Goal: Information Seeking & Learning: Learn about a topic

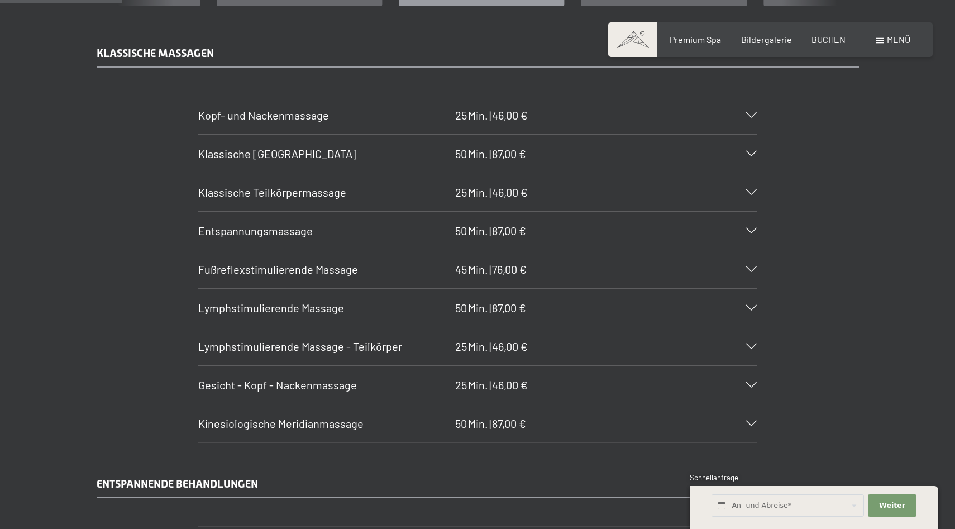
scroll to position [1128, 0]
click at [754, 237] on div "Entspannungsmassage 50 Min. | 87,00 €" at bounding box center [477, 230] width 559 height 38
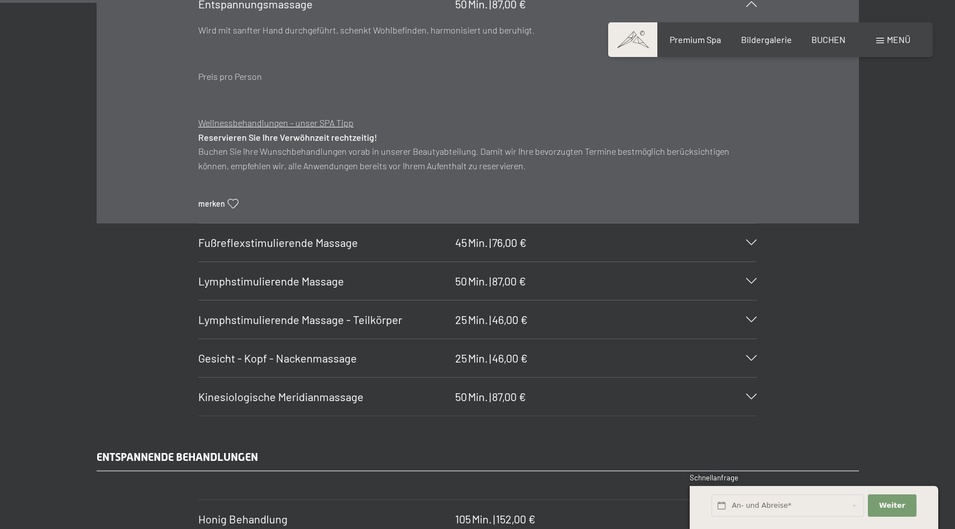
scroll to position [1359, 0]
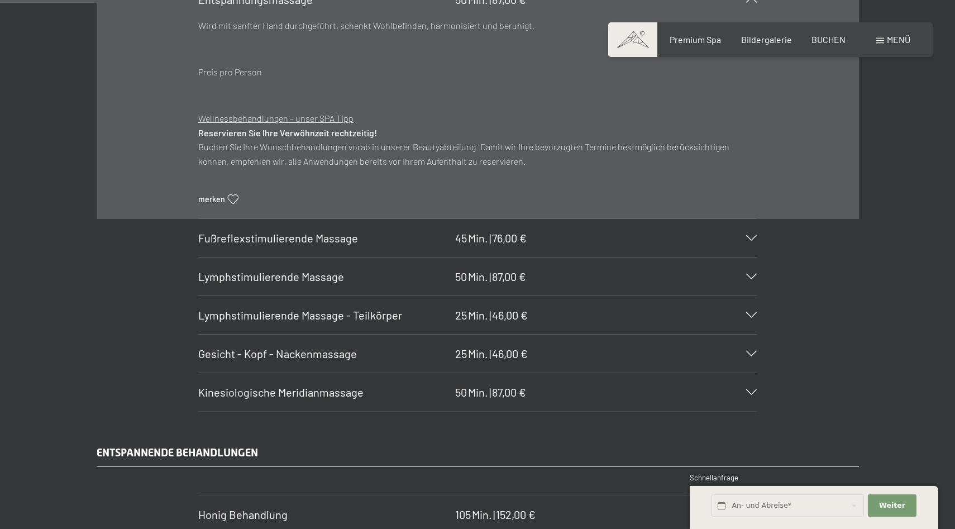
click at [755, 236] on icon at bounding box center [751, 238] width 11 height 6
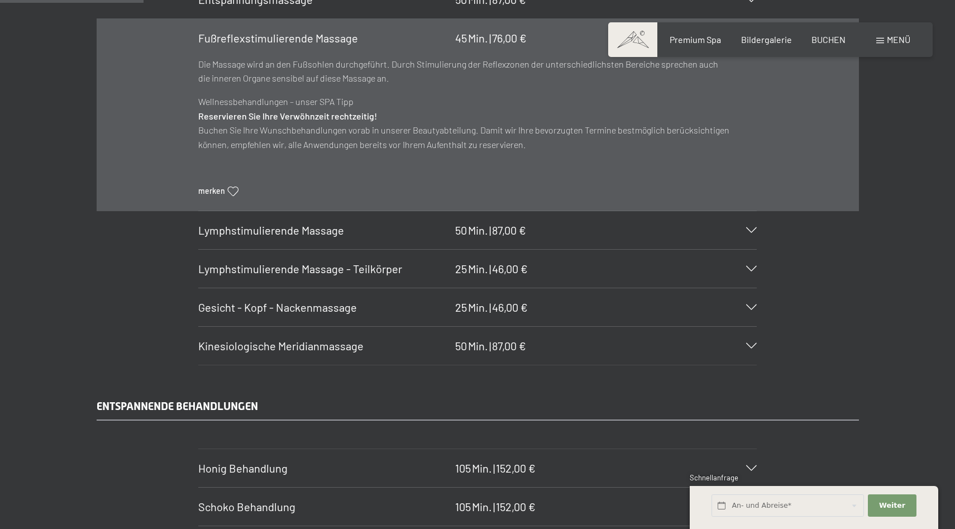
click at [754, 269] on icon at bounding box center [751, 269] width 11 height 6
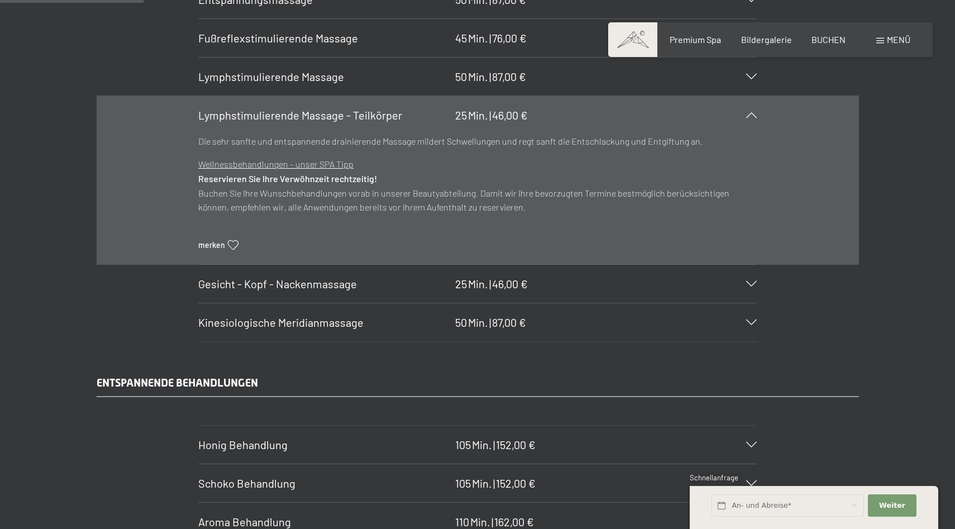
click at [752, 286] on icon at bounding box center [751, 284] width 11 height 6
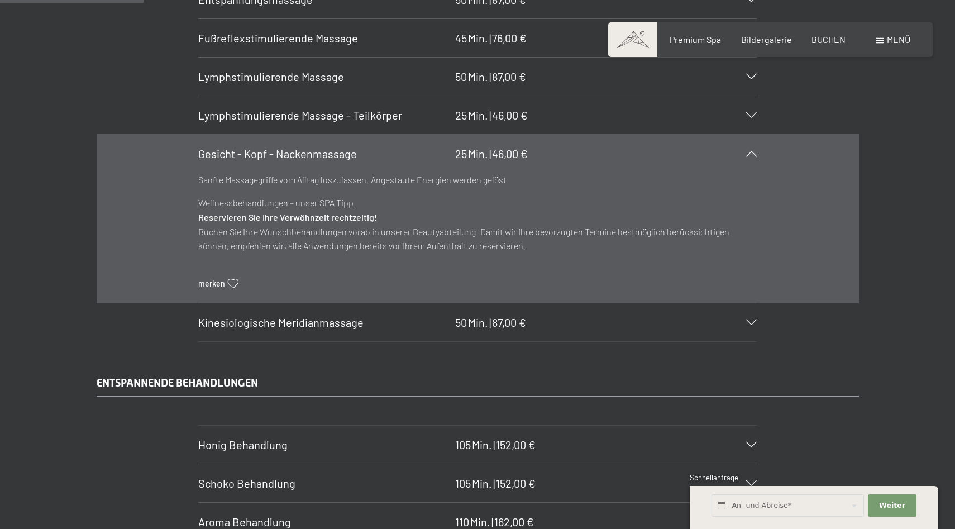
click at [751, 325] on icon at bounding box center [751, 323] width 11 height 6
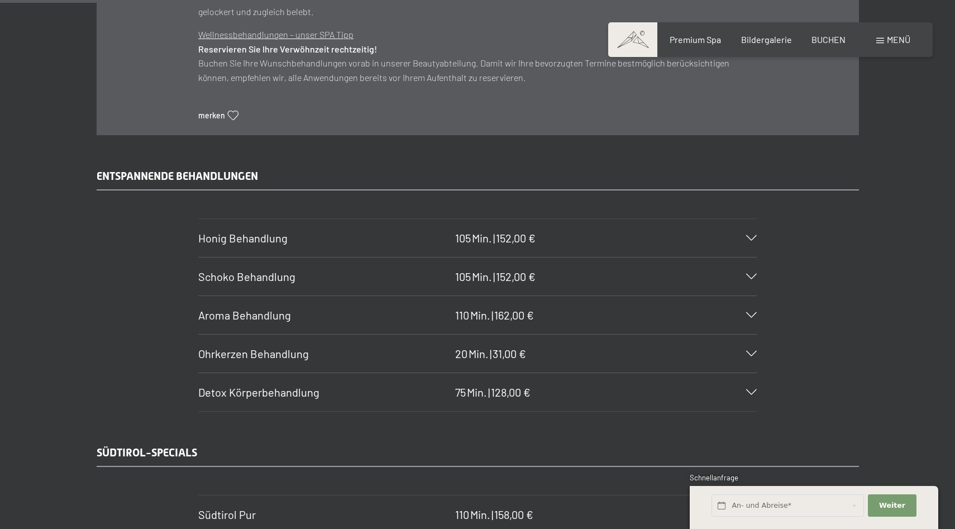
scroll to position [1752, 0]
click at [752, 312] on icon at bounding box center [751, 315] width 11 height 6
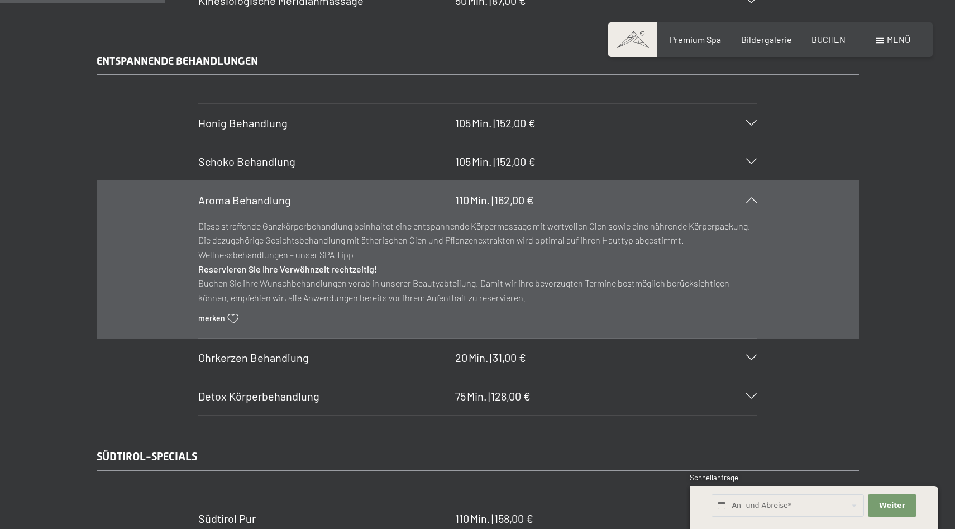
scroll to position [1547, 0]
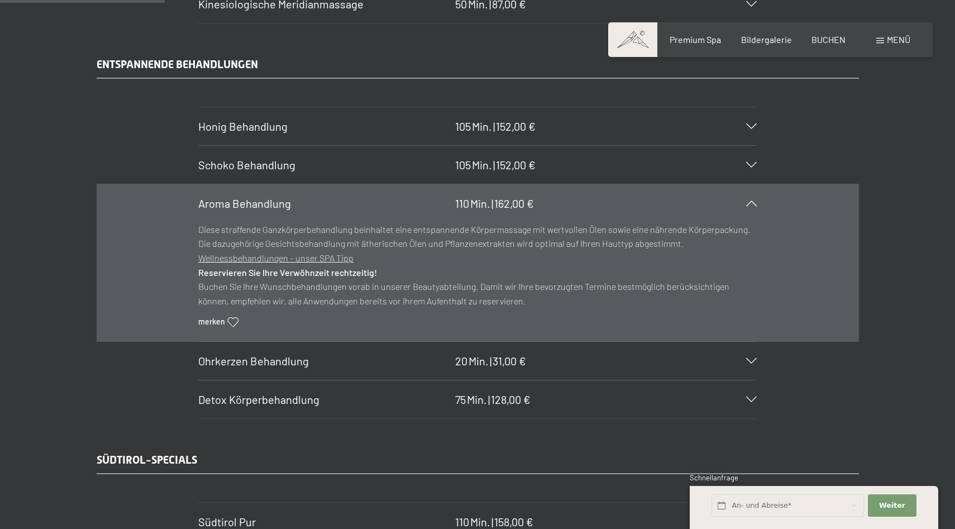
click at [753, 165] on icon at bounding box center [751, 165] width 11 height 6
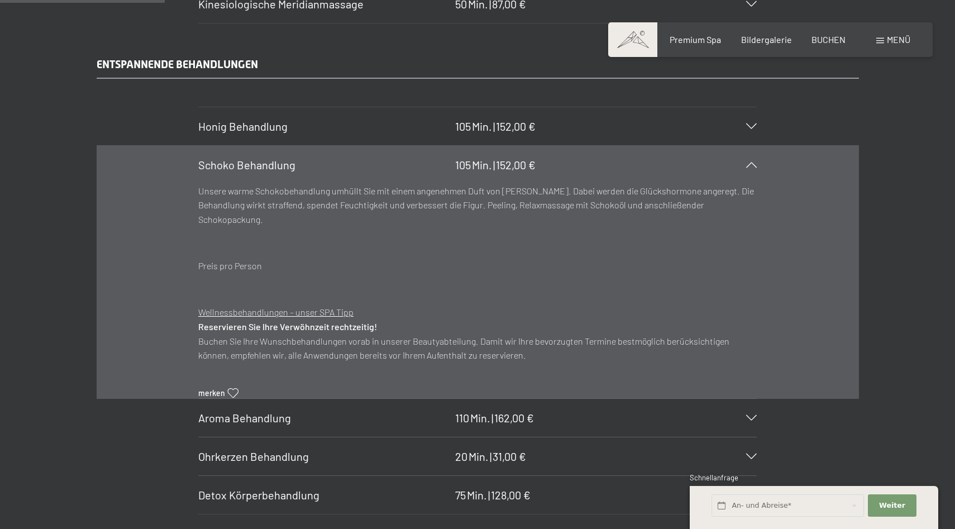
click at [753, 127] on icon at bounding box center [751, 126] width 11 height 6
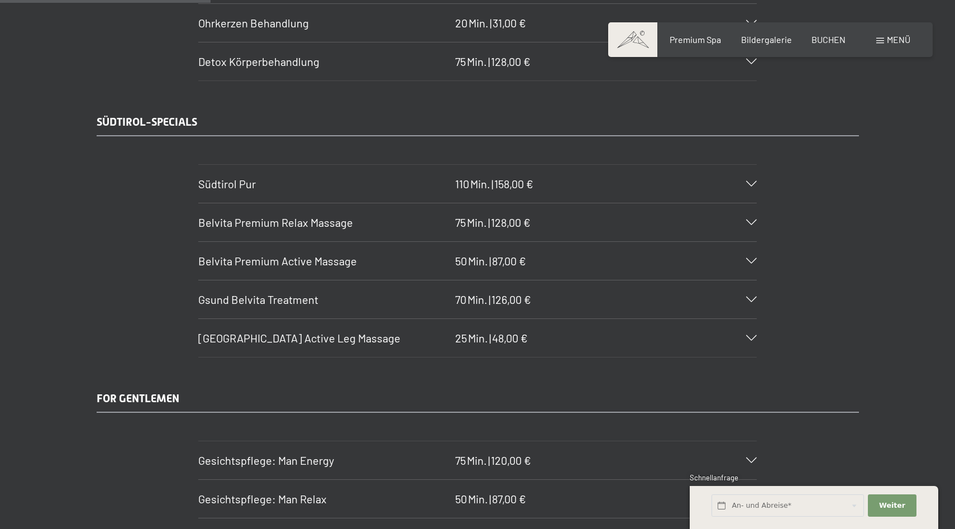
scroll to position [2003, 0]
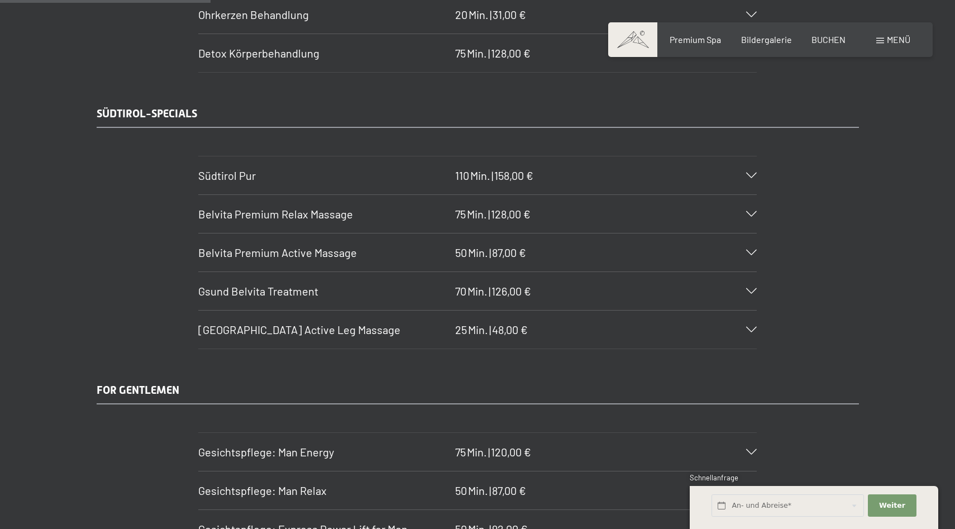
click at [751, 217] on div "Belvita Premium Relax Massage 75 Min. | 128,00 €" at bounding box center [477, 214] width 559 height 38
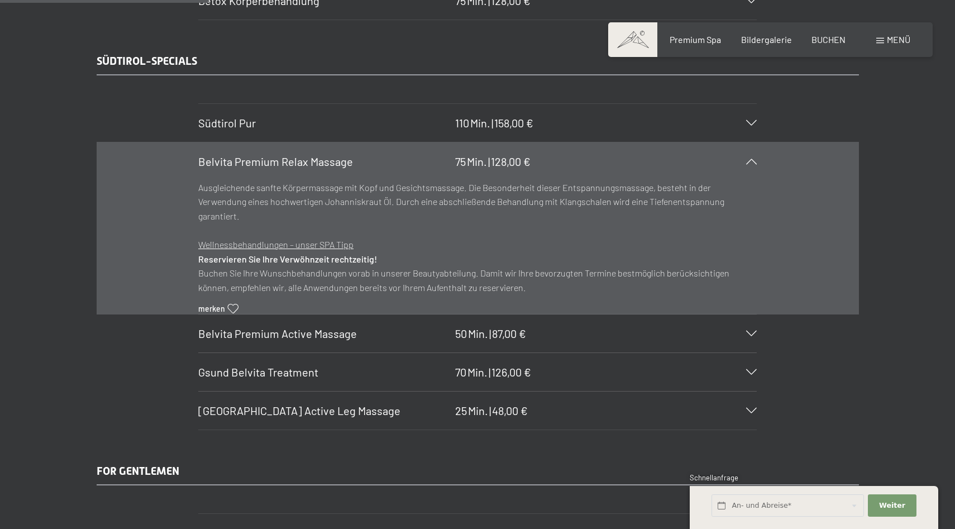
scroll to position [1774, 0]
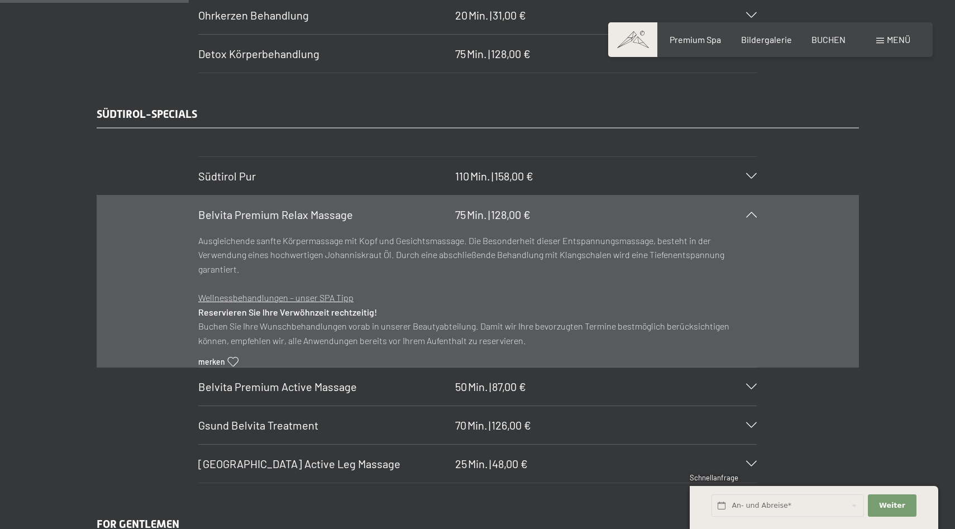
click at [752, 174] on icon at bounding box center [751, 176] width 11 height 6
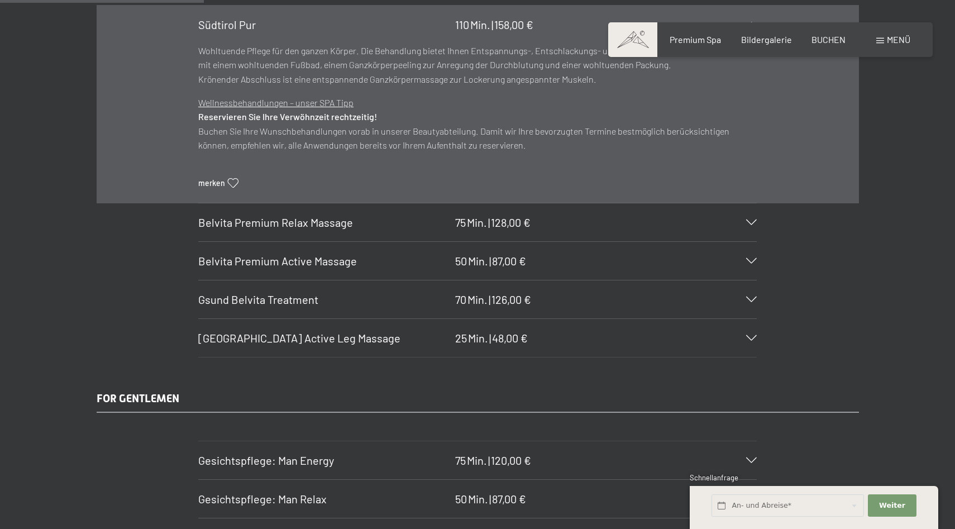
scroll to position [1926, 0]
click at [754, 261] on icon at bounding box center [751, 261] width 11 height 6
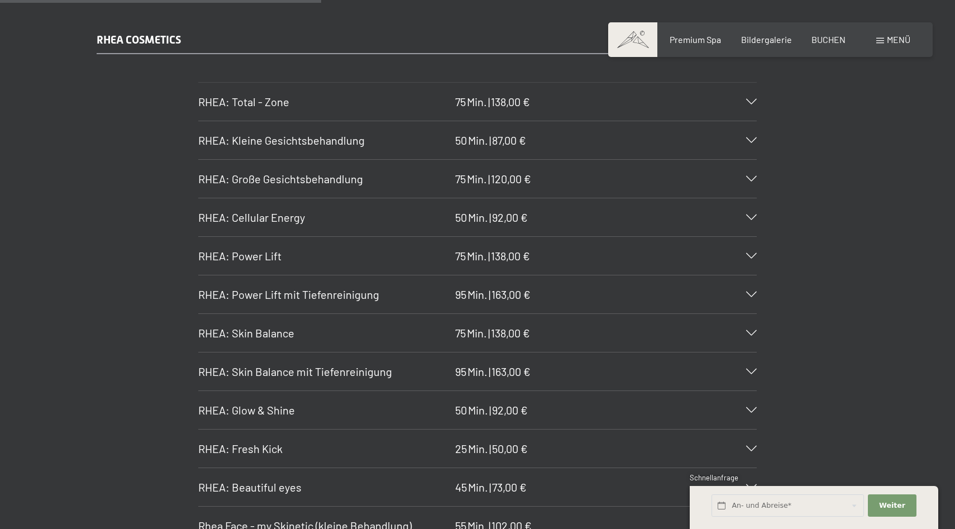
scroll to position [3029, 0]
click at [750, 180] on icon at bounding box center [751, 181] width 11 height 6
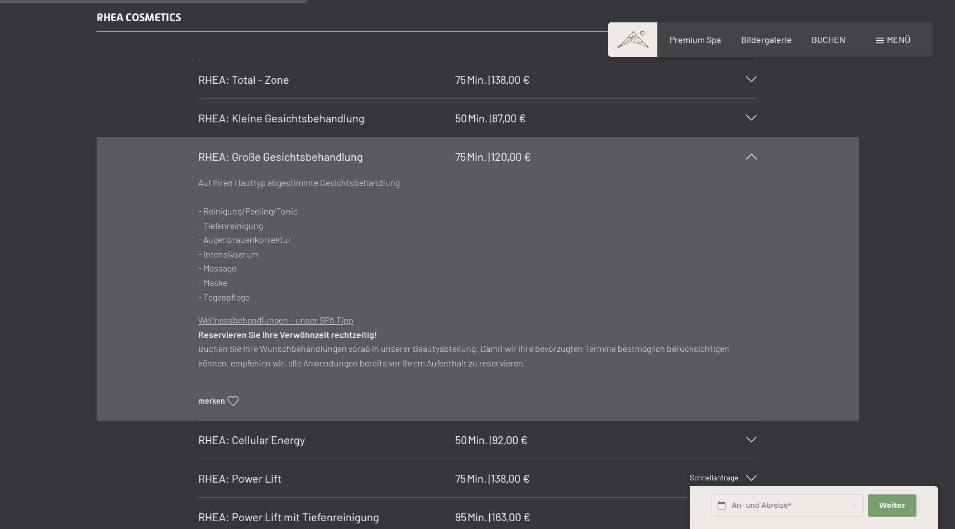
scroll to position [2875, 0]
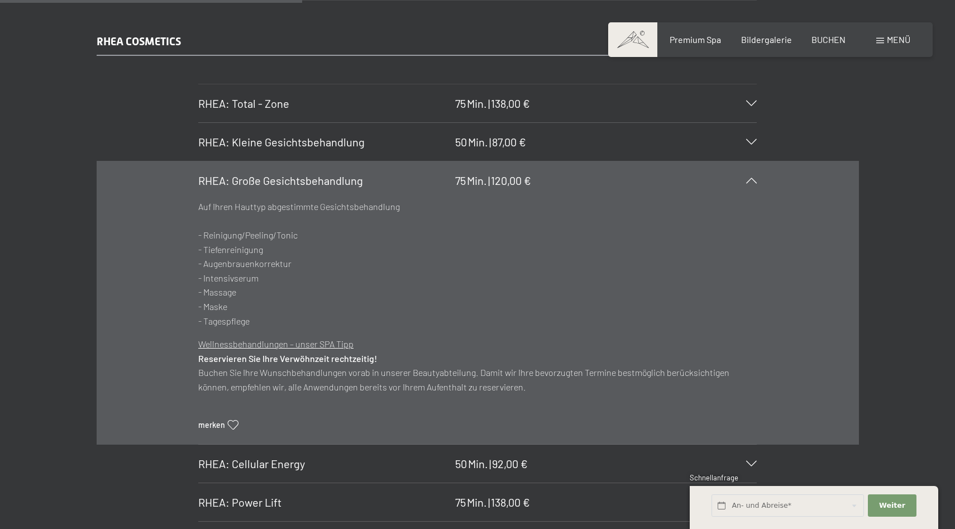
click at [752, 107] on div "RHEA: Total - Zone 75 Min. | 138,00 €" at bounding box center [477, 103] width 559 height 38
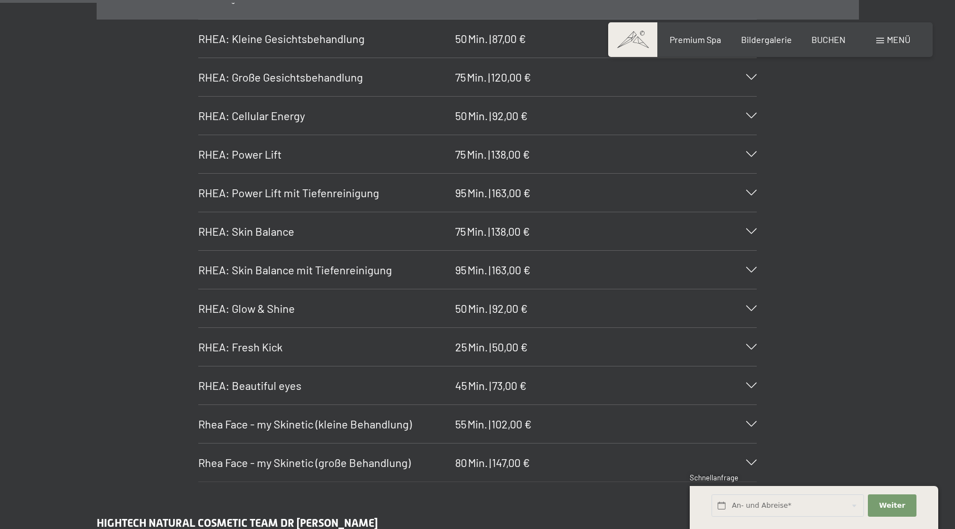
scroll to position [3222, 0]
click at [755, 231] on icon at bounding box center [751, 230] width 11 height 6
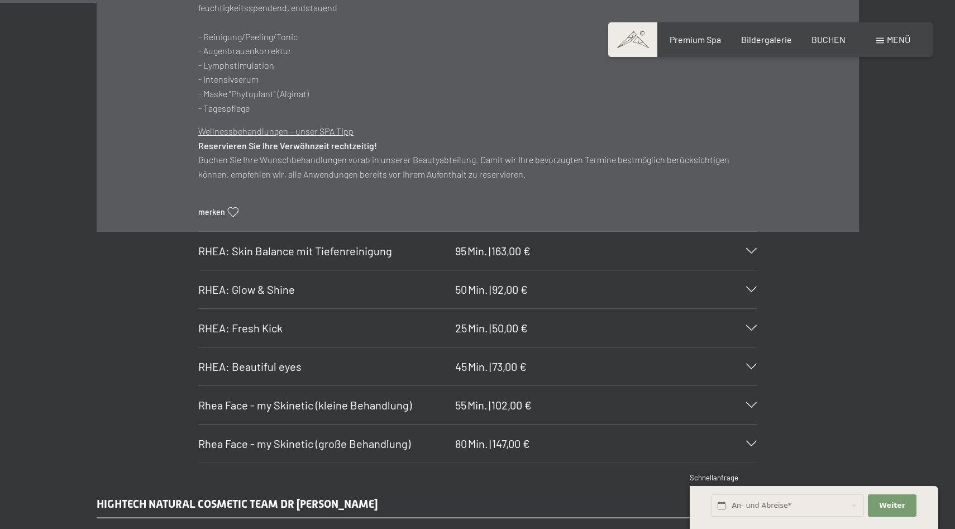
scroll to position [3252, 0]
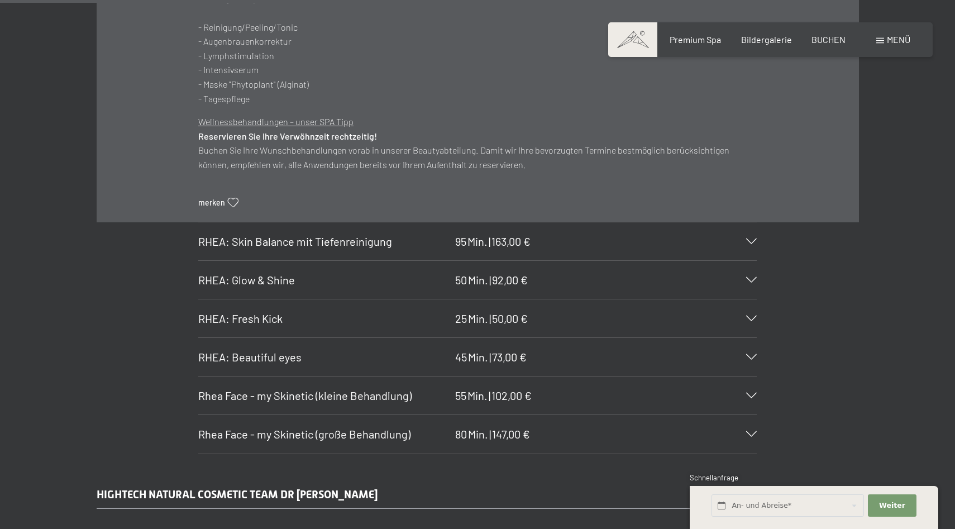
click at [753, 280] on icon at bounding box center [751, 280] width 11 height 6
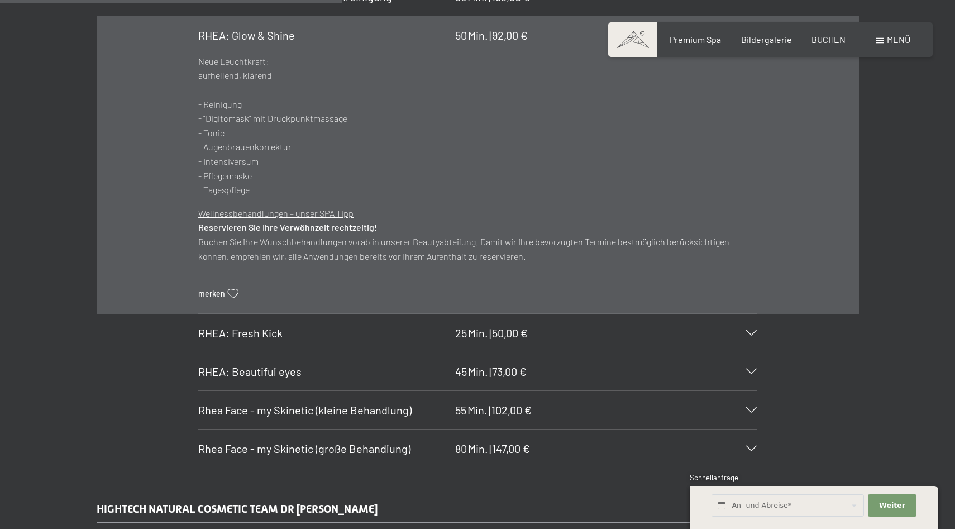
click at [751, 330] on icon at bounding box center [751, 333] width 11 height 6
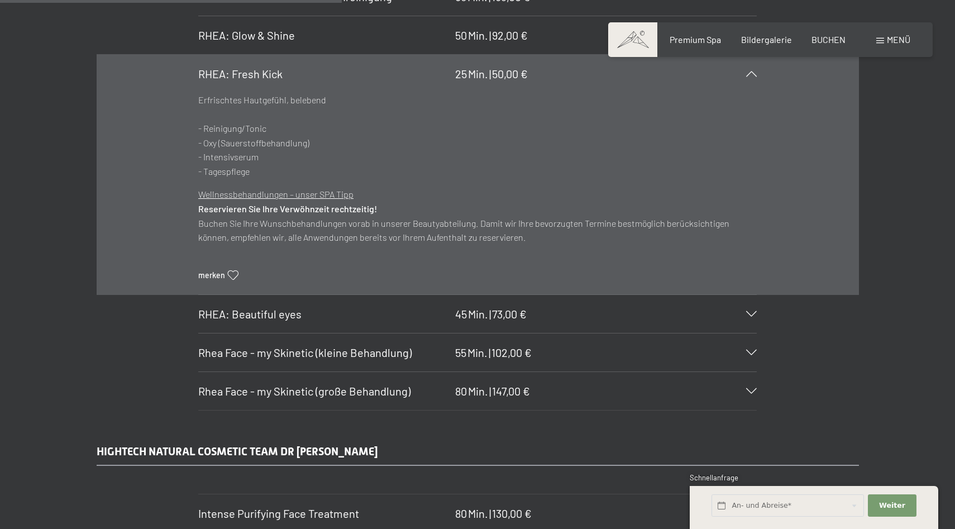
click at [755, 313] on icon at bounding box center [751, 314] width 11 height 6
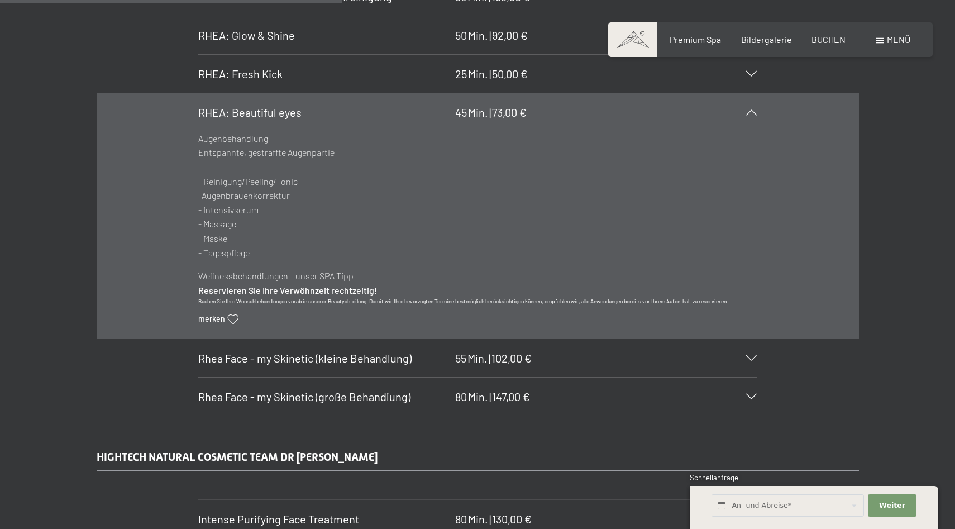
click at [752, 360] on div "Rhea Face - my Skinetic (kleine Behandlung) 55 Min. | 102,00 €" at bounding box center [477, 358] width 559 height 38
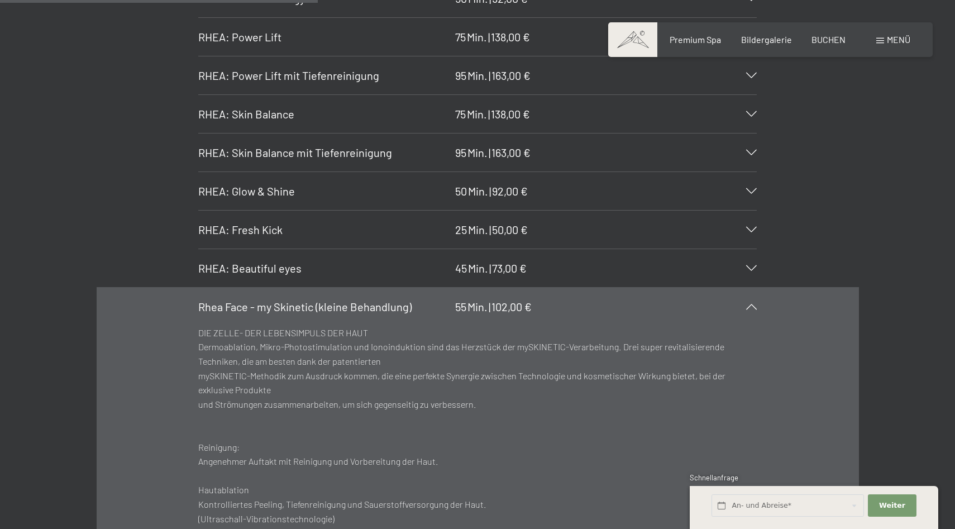
scroll to position [3094, 0]
click at [751, 154] on icon at bounding box center [751, 155] width 11 height 6
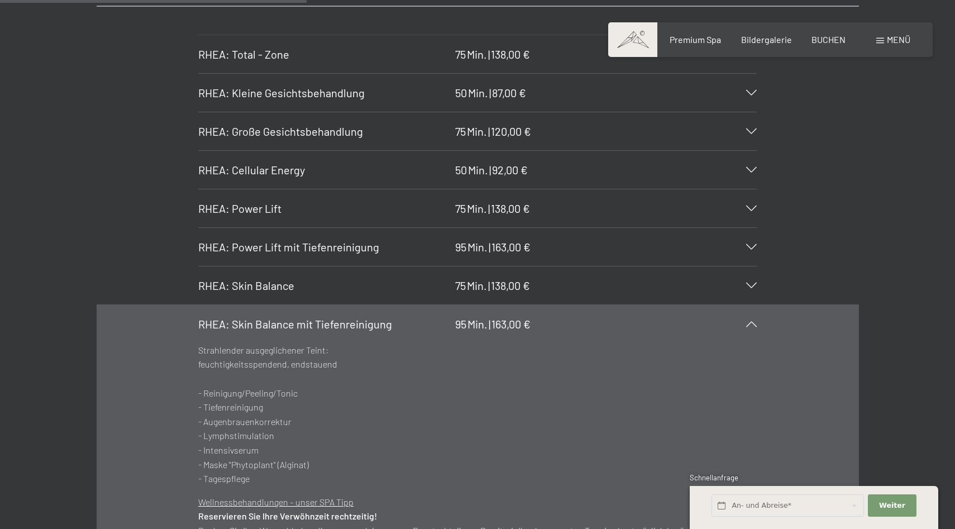
scroll to position [2924, 0]
click at [754, 131] on icon at bounding box center [751, 132] width 11 height 6
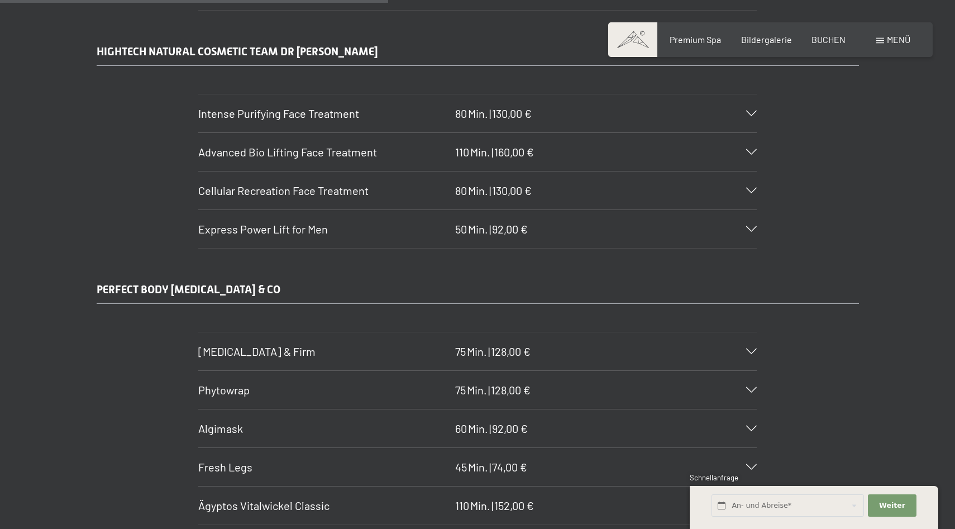
scroll to position [3688, 0]
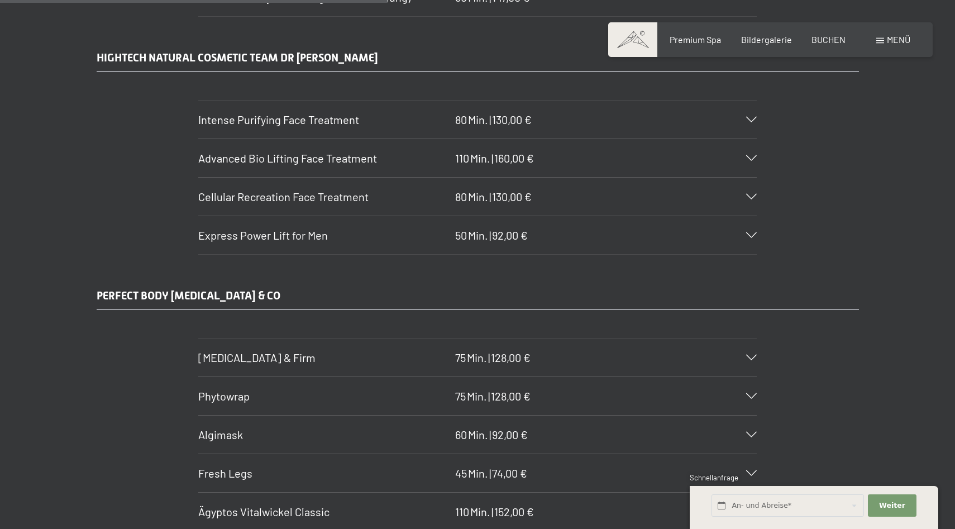
click at [753, 119] on icon at bounding box center [751, 120] width 11 height 6
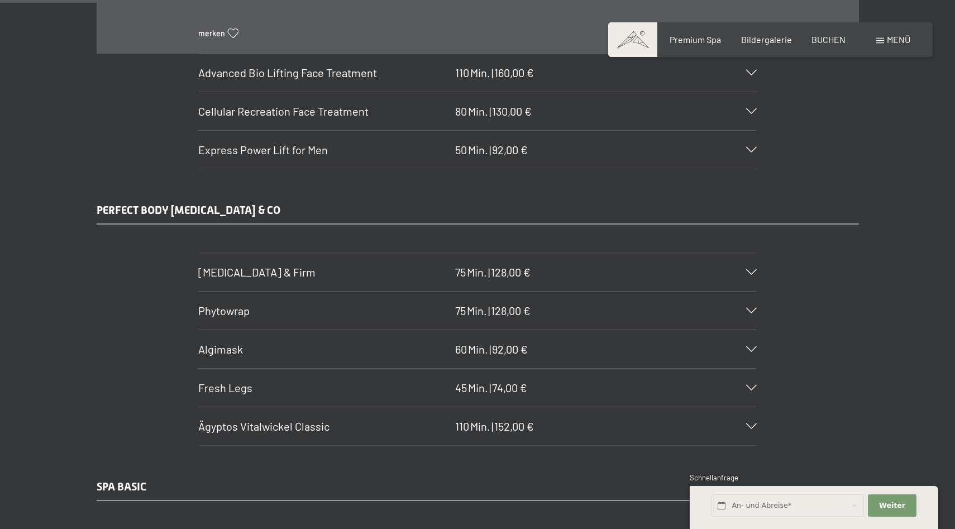
scroll to position [3444, 0]
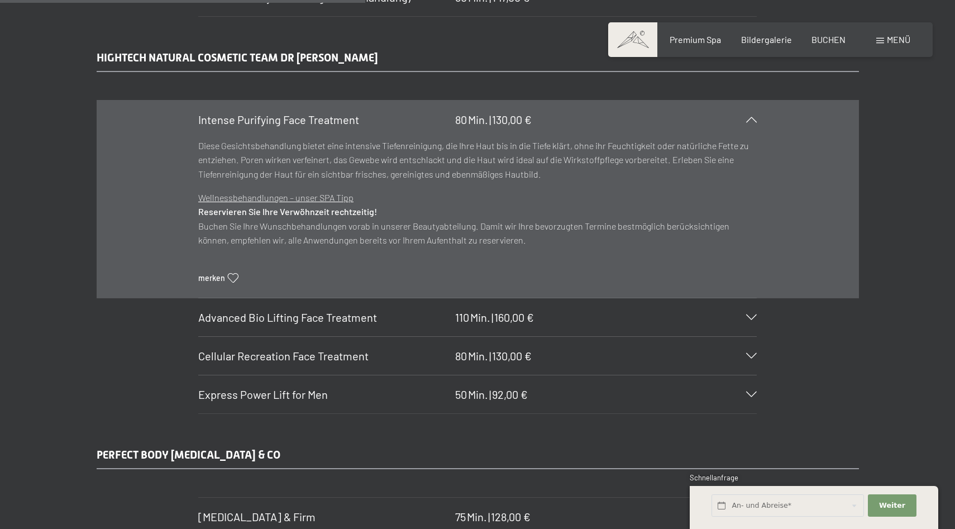
click at [751, 318] on icon at bounding box center [751, 317] width 11 height 6
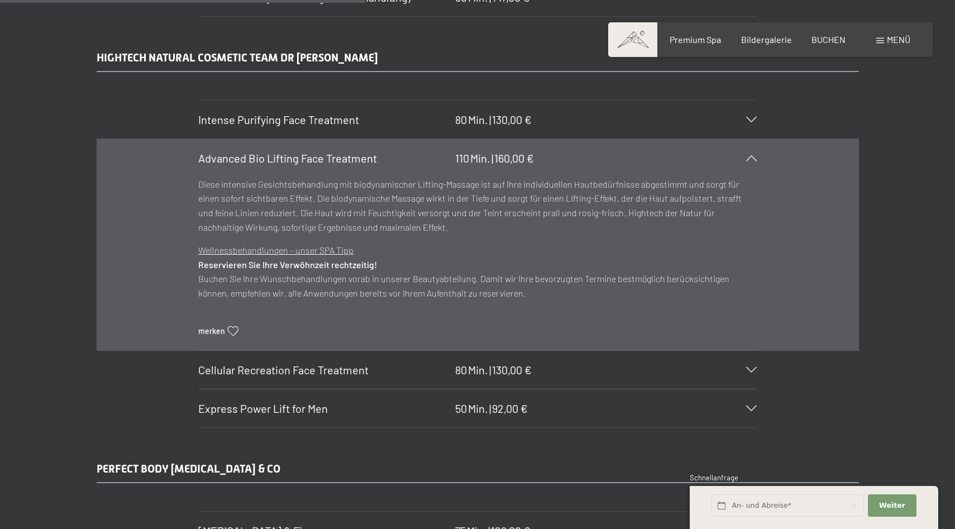
click at [751, 369] on icon at bounding box center [751, 370] width 11 height 6
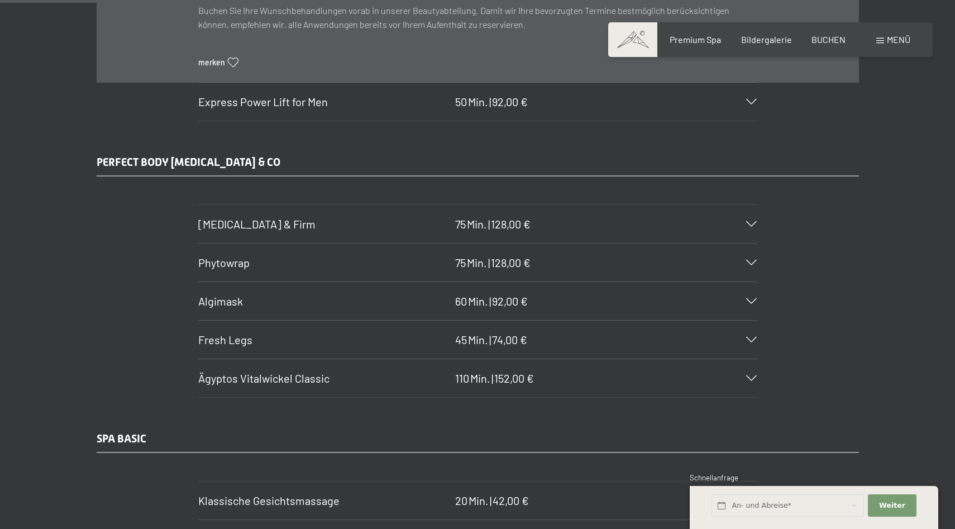
scroll to position [3738, 0]
click at [753, 339] on icon at bounding box center [751, 338] width 11 height 6
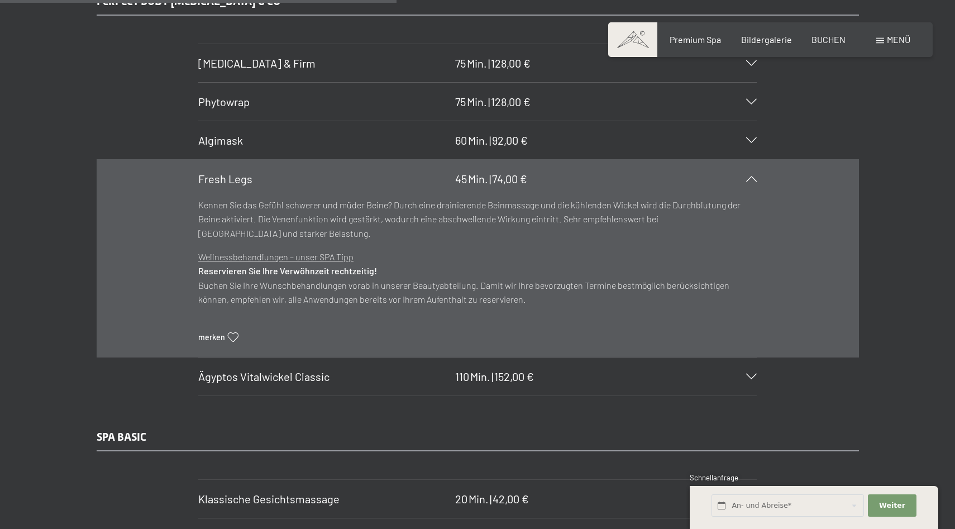
click at [752, 375] on icon at bounding box center [751, 377] width 11 height 6
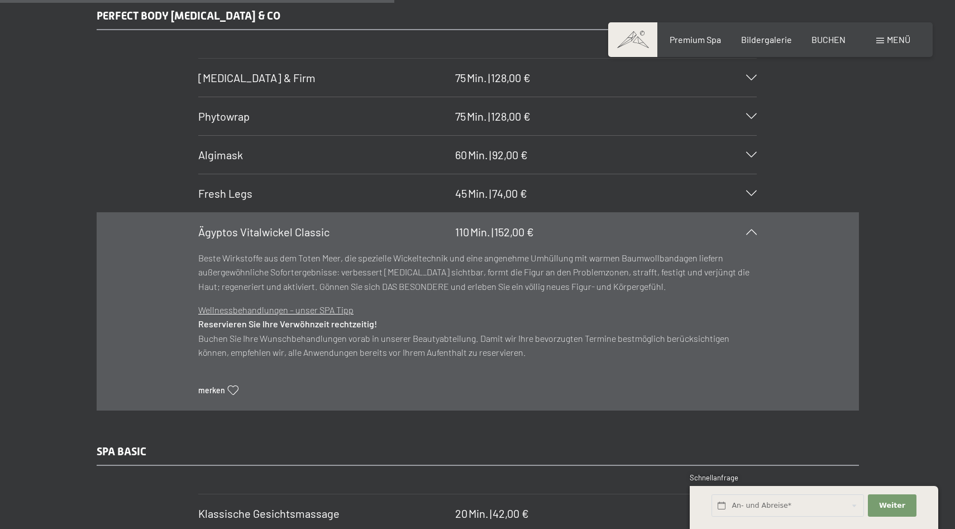
scroll to position [3718, 0]
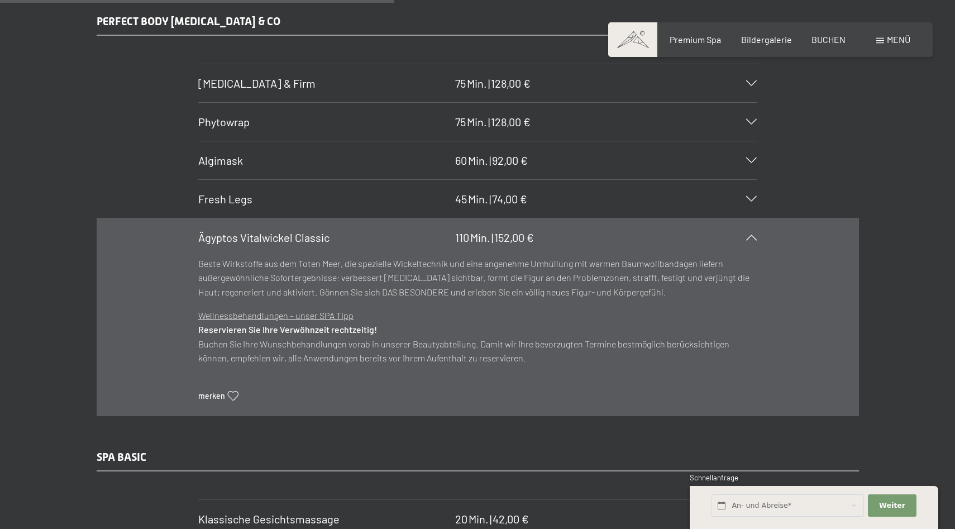
click at [751, 125] on div "Phytowrap 75 Min. | 128,00 €" at bounding box center [477, 122] width 559 height 38
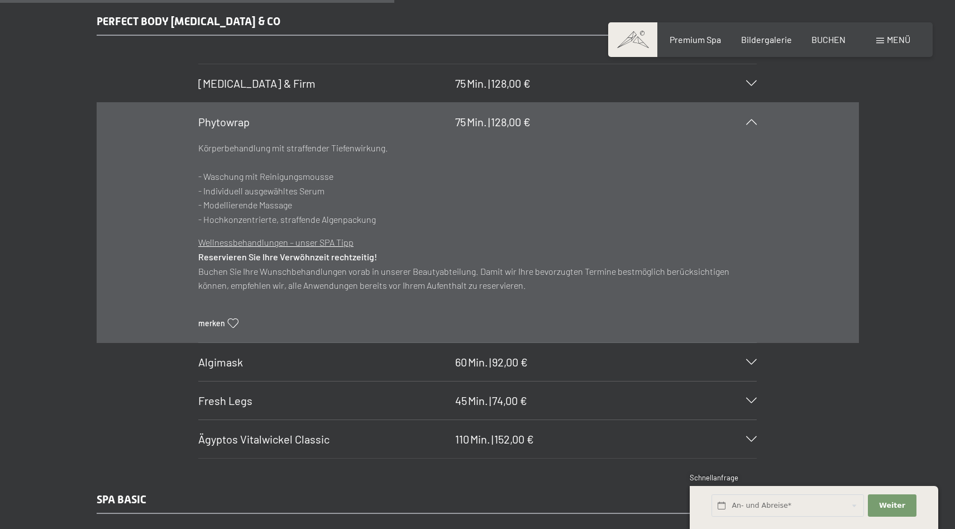
click at [752, 82] on icon at bounding box center [751, 83] width 11 height 6
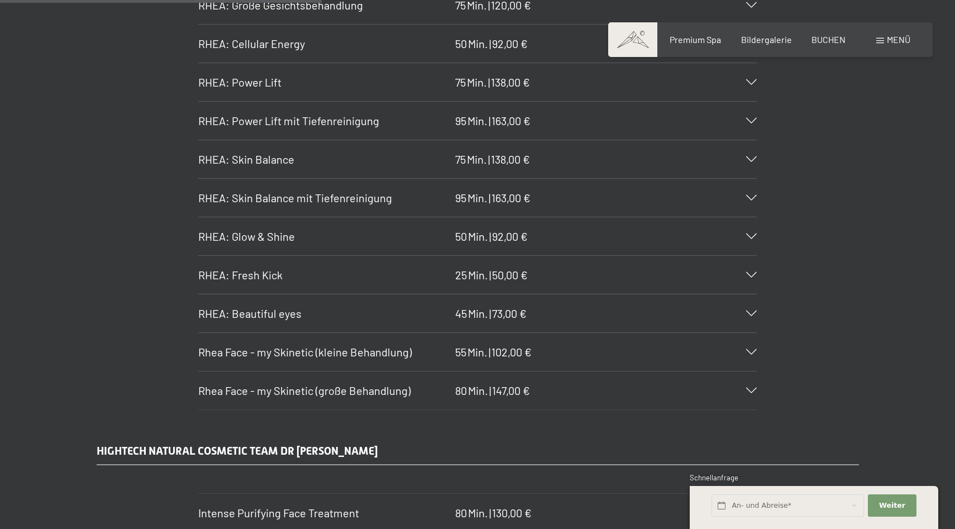
scroll to position [3052, 0]
click at [754, 389] on icon at bounding box center [751, 390] width 11 height 6
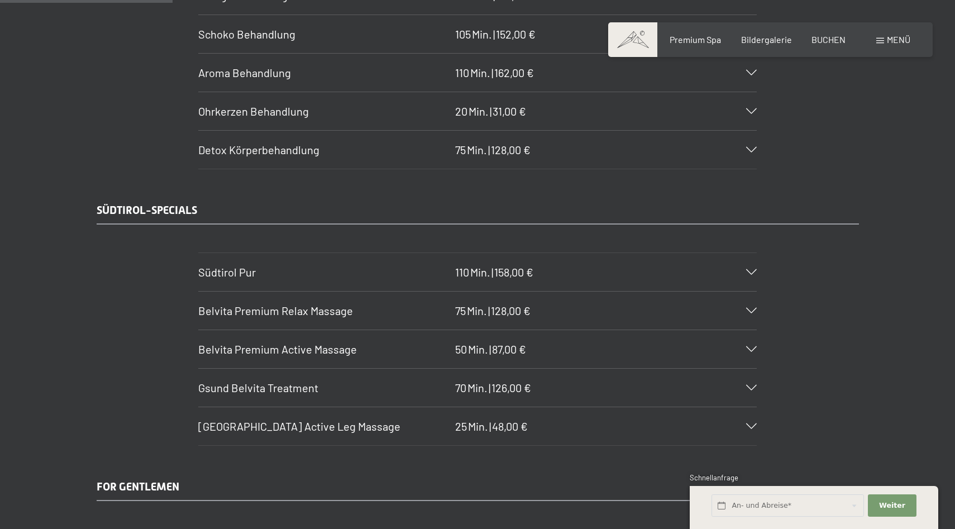
scroll to position [1669, 0]
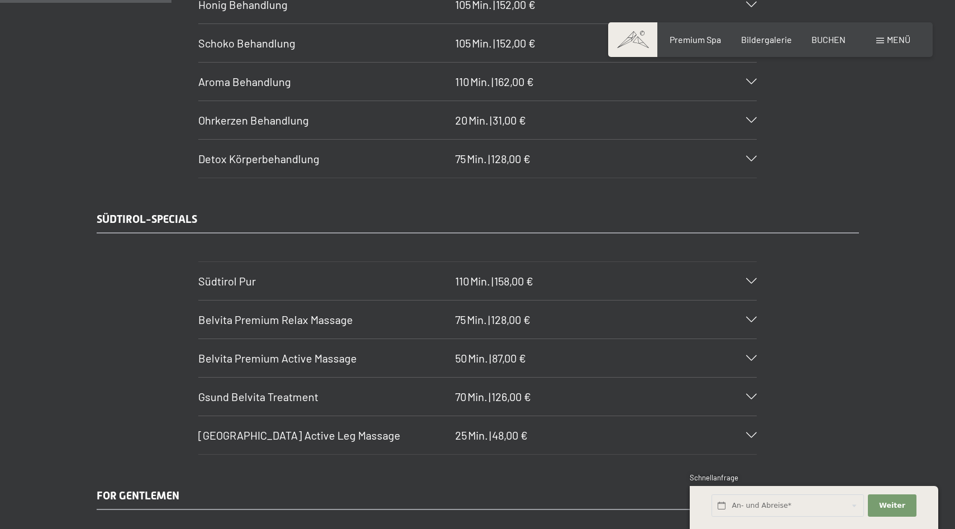
click at [751, 318] on icon at bounding box center [751, 320] width 11 height 6
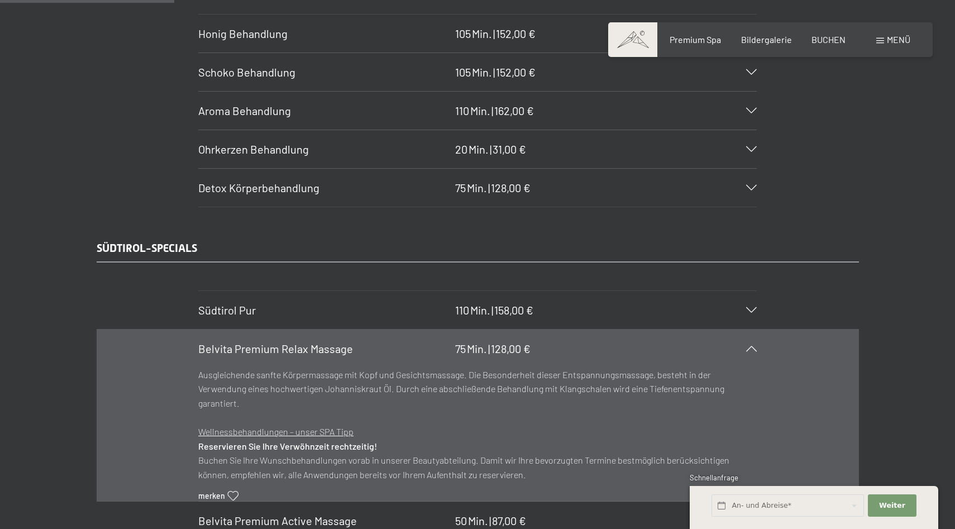
scroll to position [1639, 0]
click at [753, 308] on icon at bounding box center [751, 311] width 11 height 6
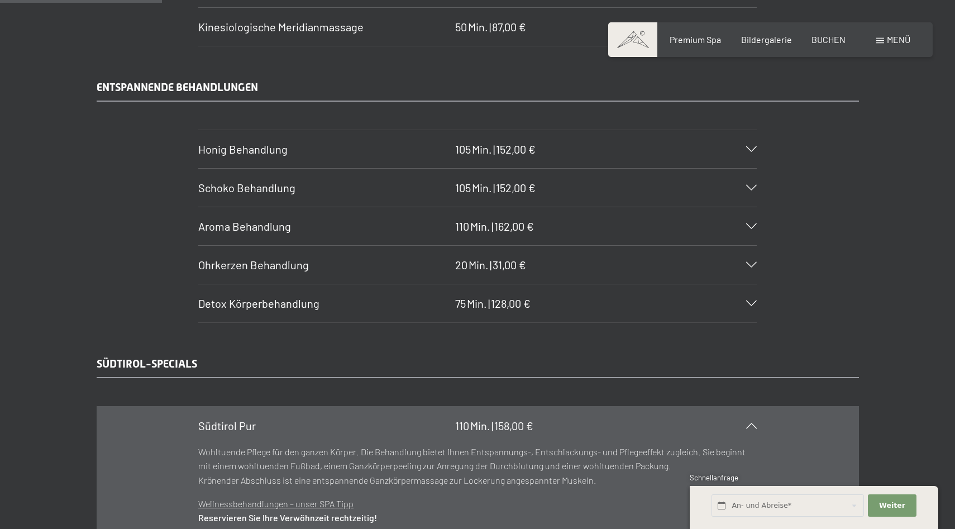
scroll to position [1518, 0]
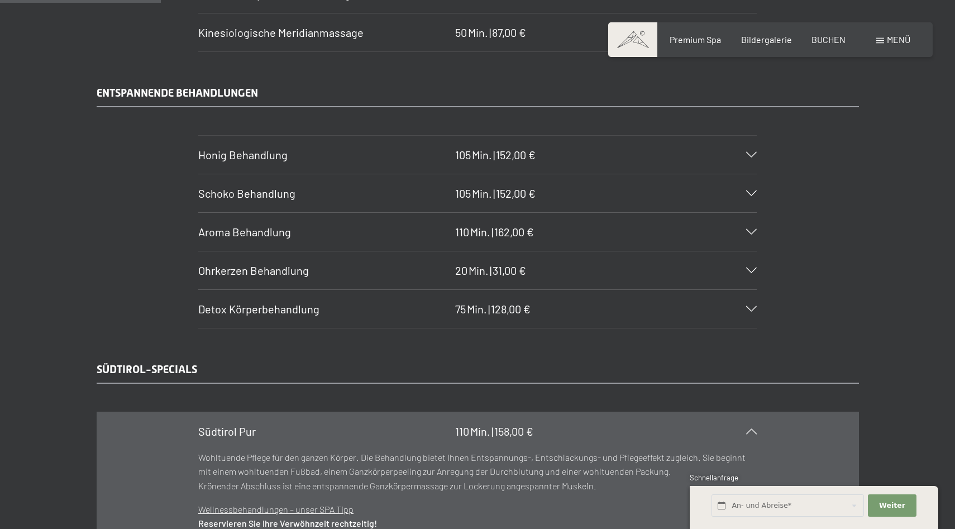
click at [754, 194] on icon at bounding box center [751, 193] width 11 height 6
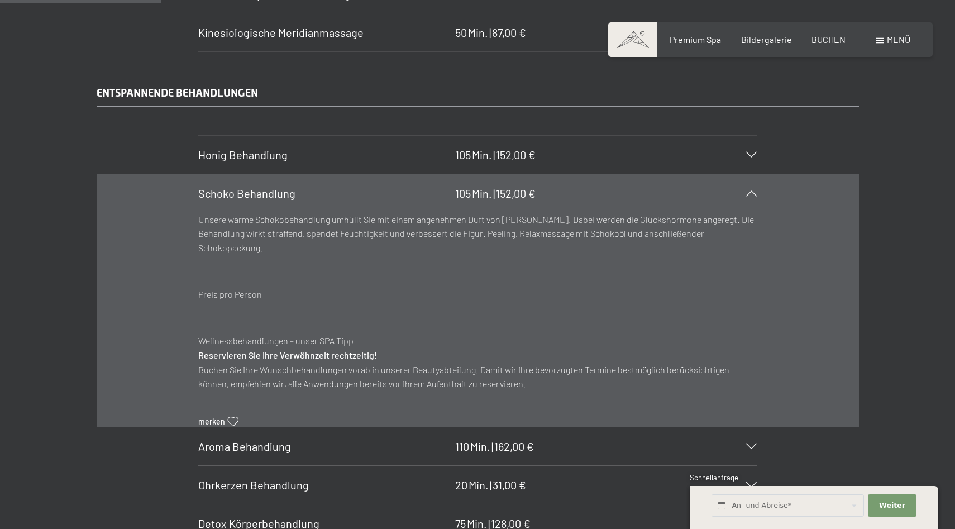
click at [757, 156] on section "Honig Behandlung 105 Min. | 152,00 € Honig ist ein Geschenk der Natur, neben de…" at bounding box center [477, 154] width 559 height 39
click at [752, 155] on icon at bounding box center [751, 155] width 11 height 6
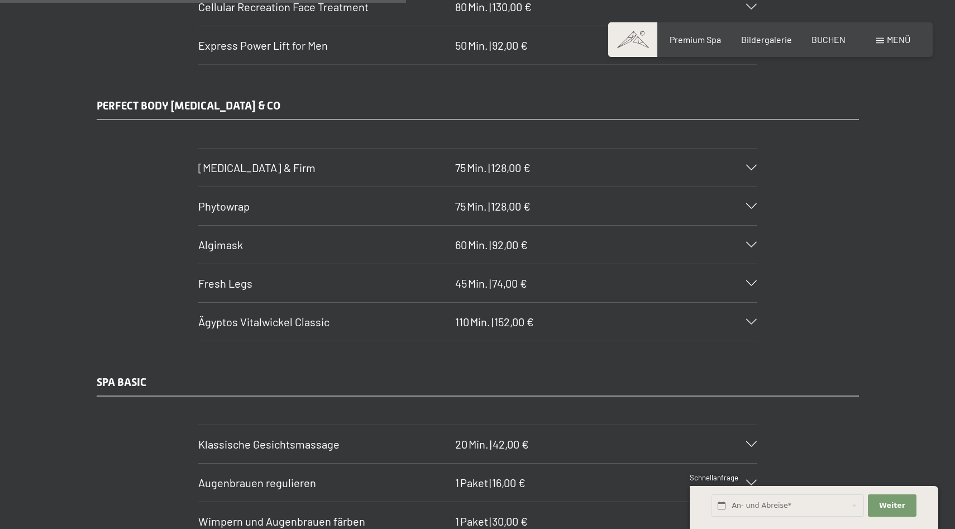
scroll to position [3869, 0]
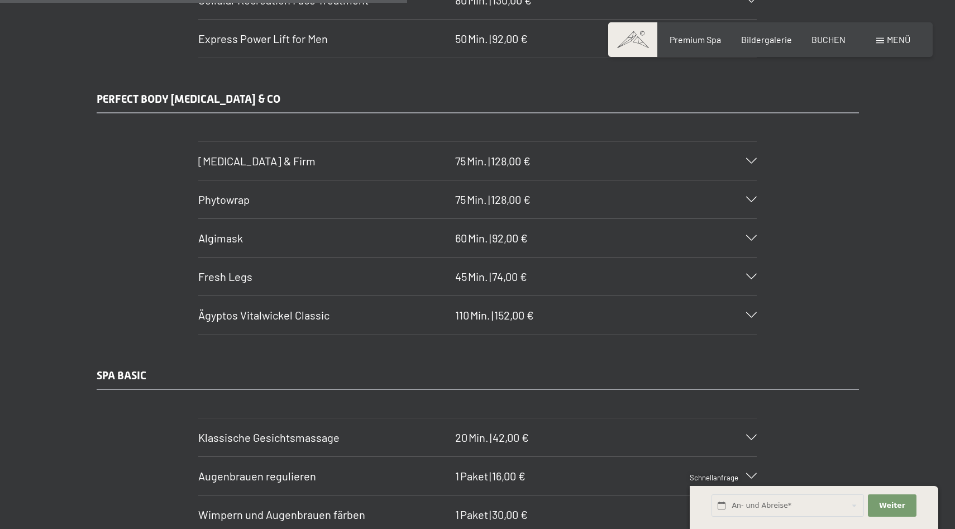
click at [752, 314] on icon at bounding box center [751, 315] width 11 height 6
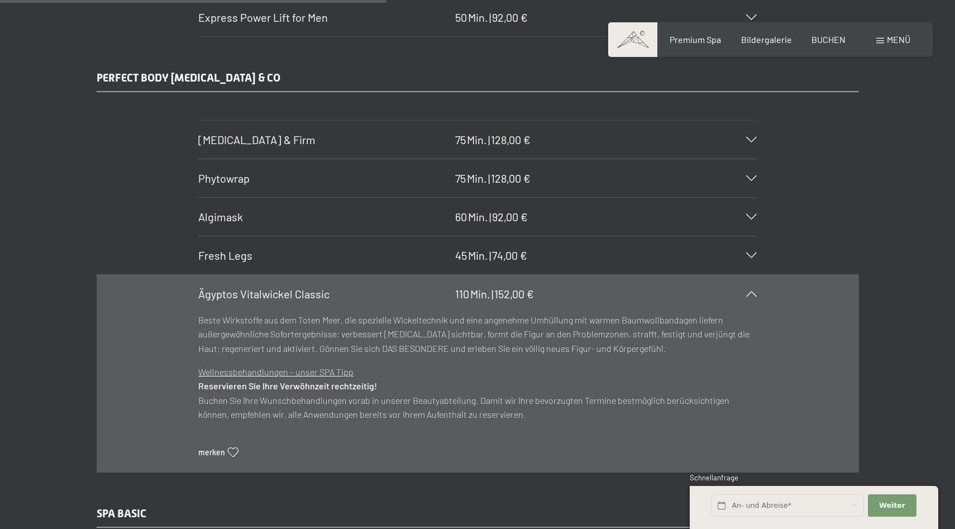
scroll to position [3640, 0]
